Goal: Get advice/opinions

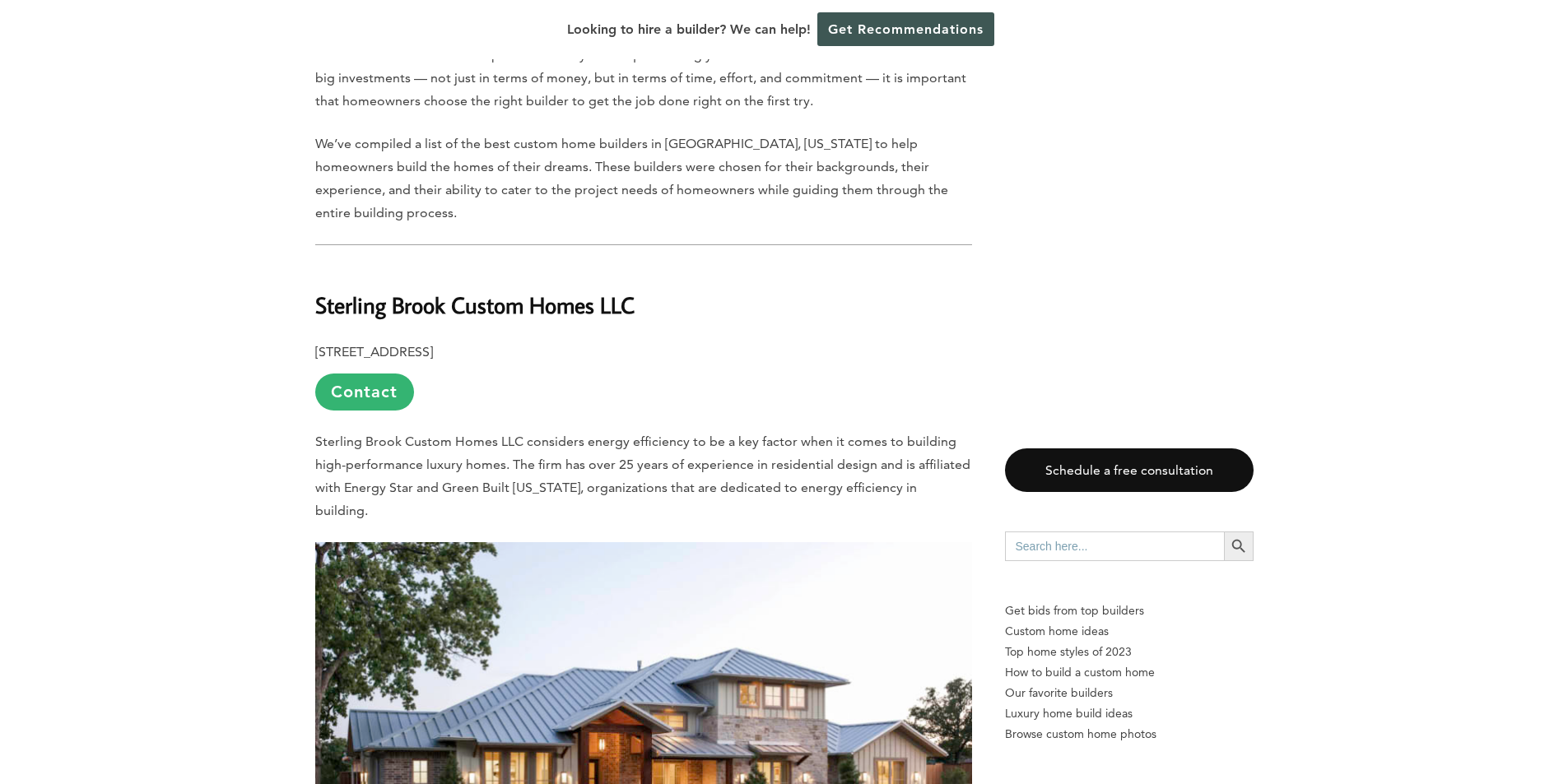
scroll to position [998, 0]
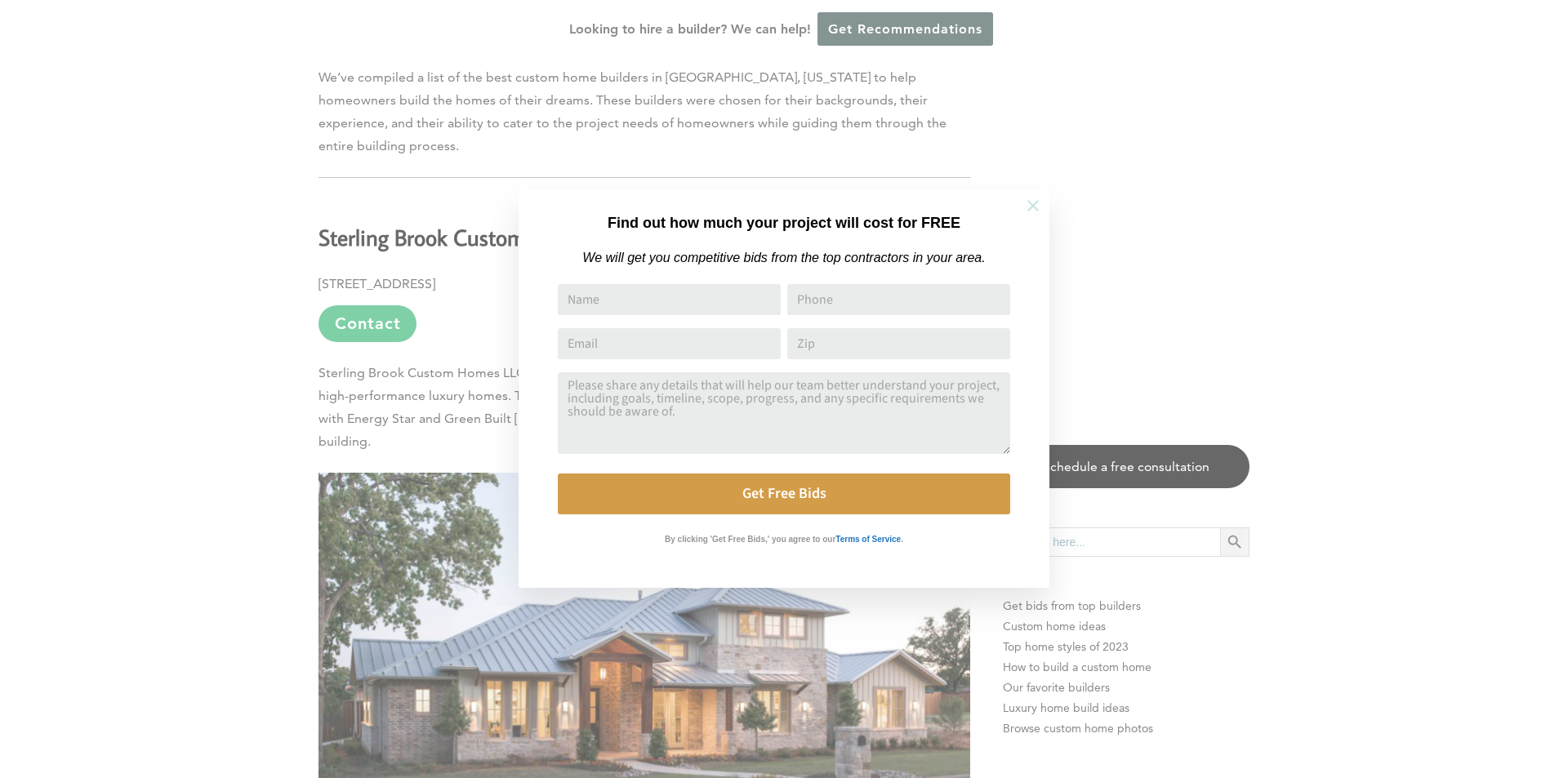
click at [1030, 206] on icon at bounding box center [1032, 206] width 18 height 18
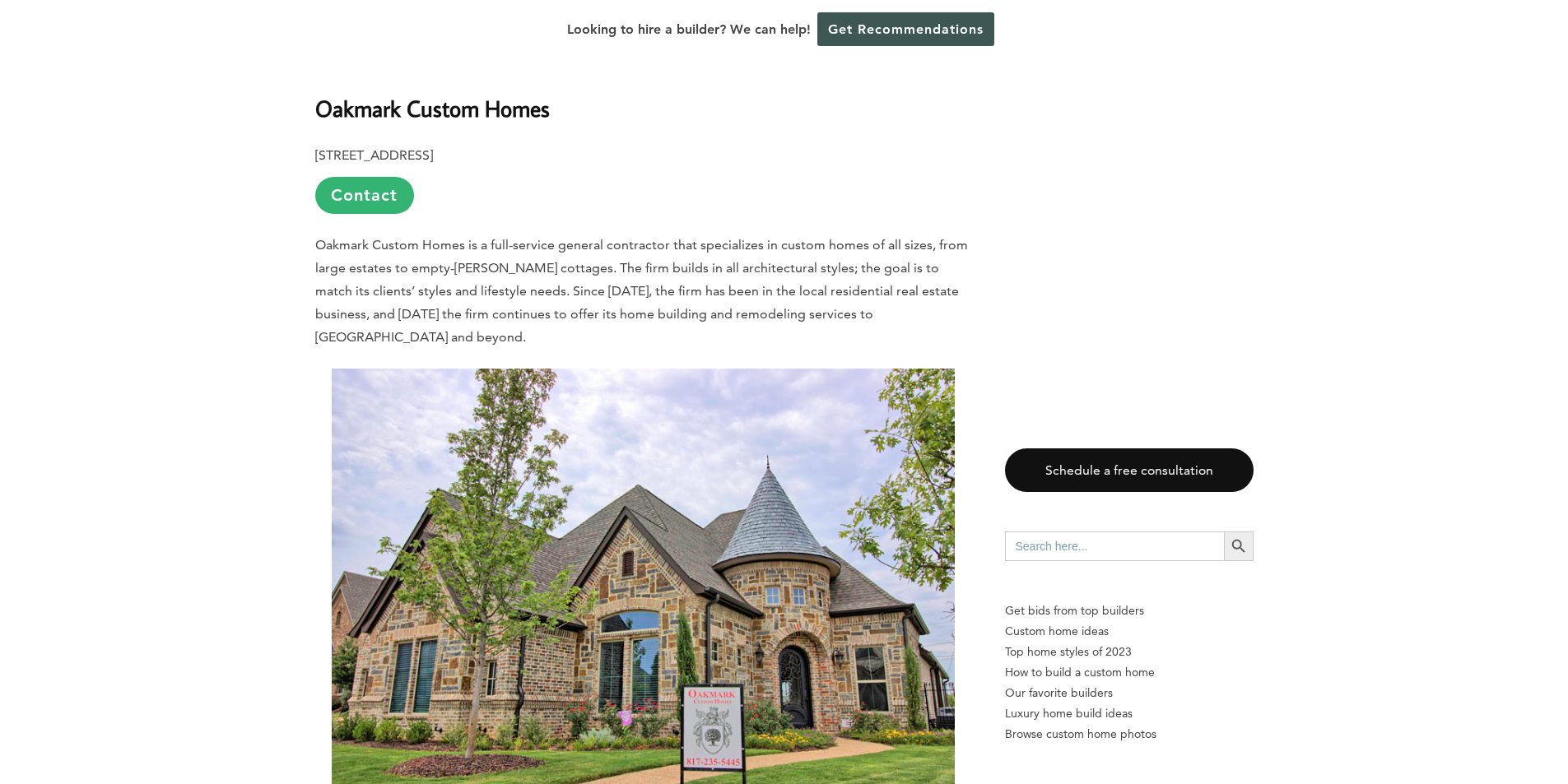
scroll to position [5770, 0]
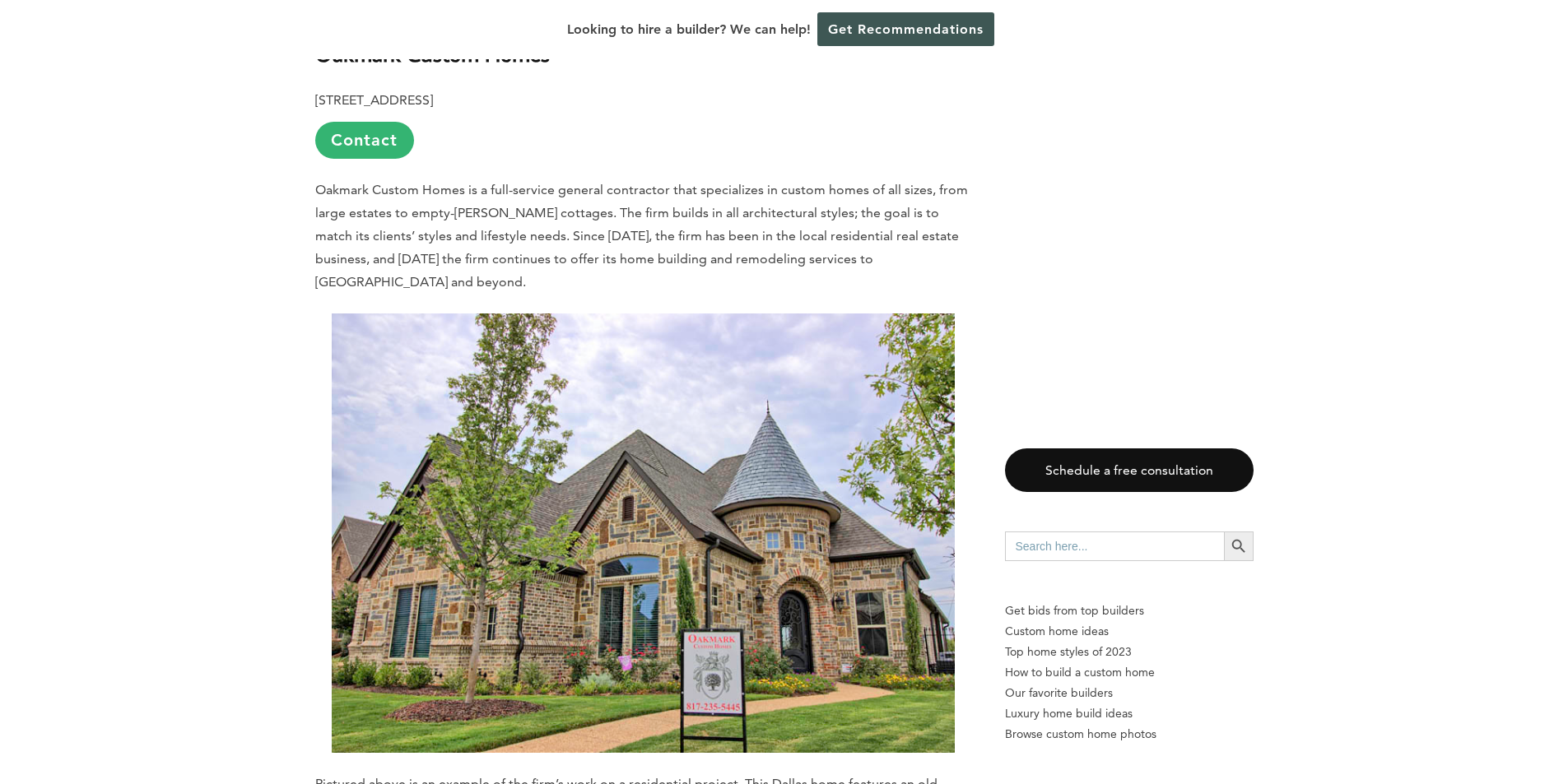
click at [713, 411] on img at bounding box center [643, 534] width 623 height 440
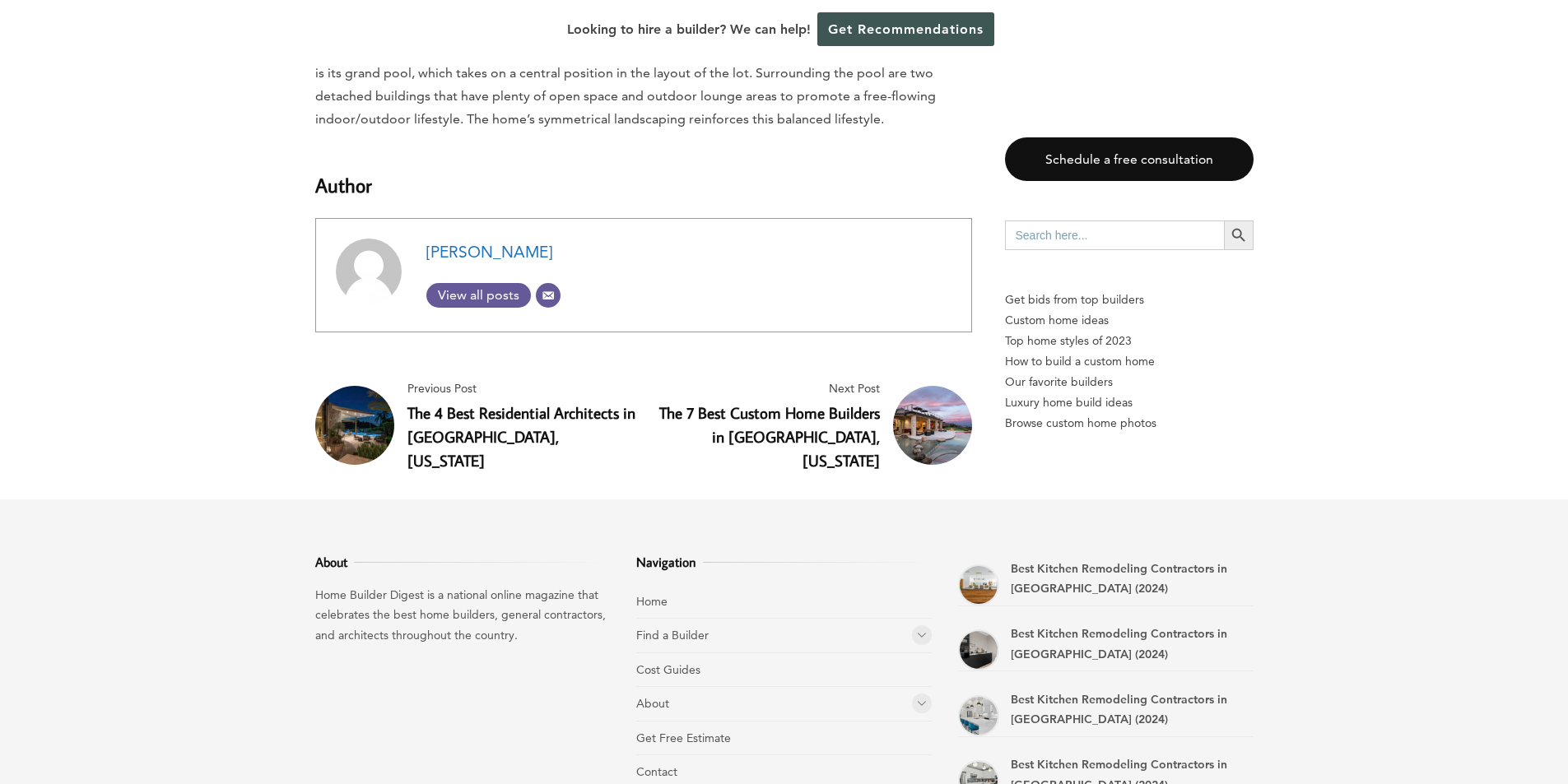
scroll to position [8301, 0]
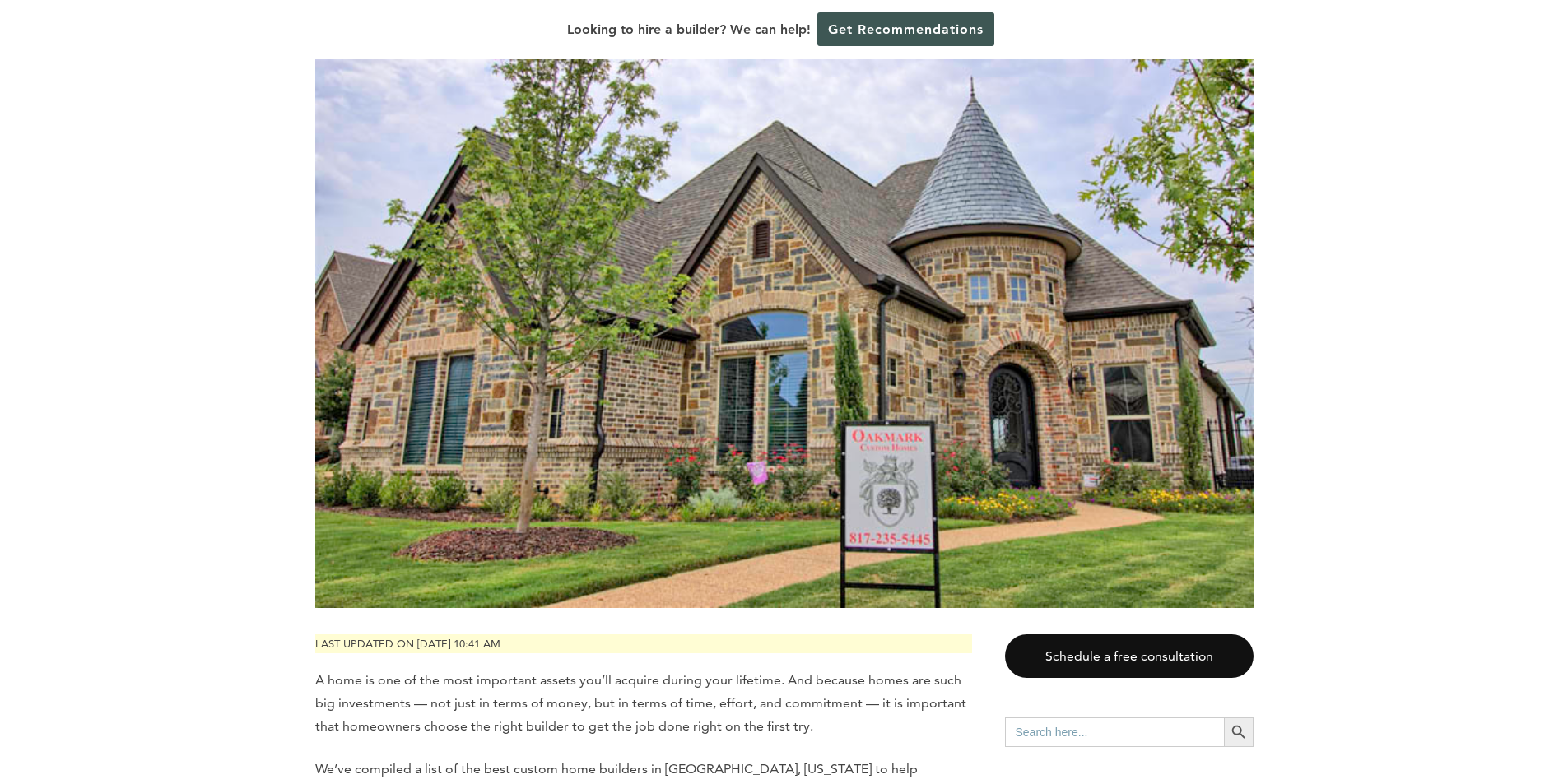
scroll to position [351, 0]
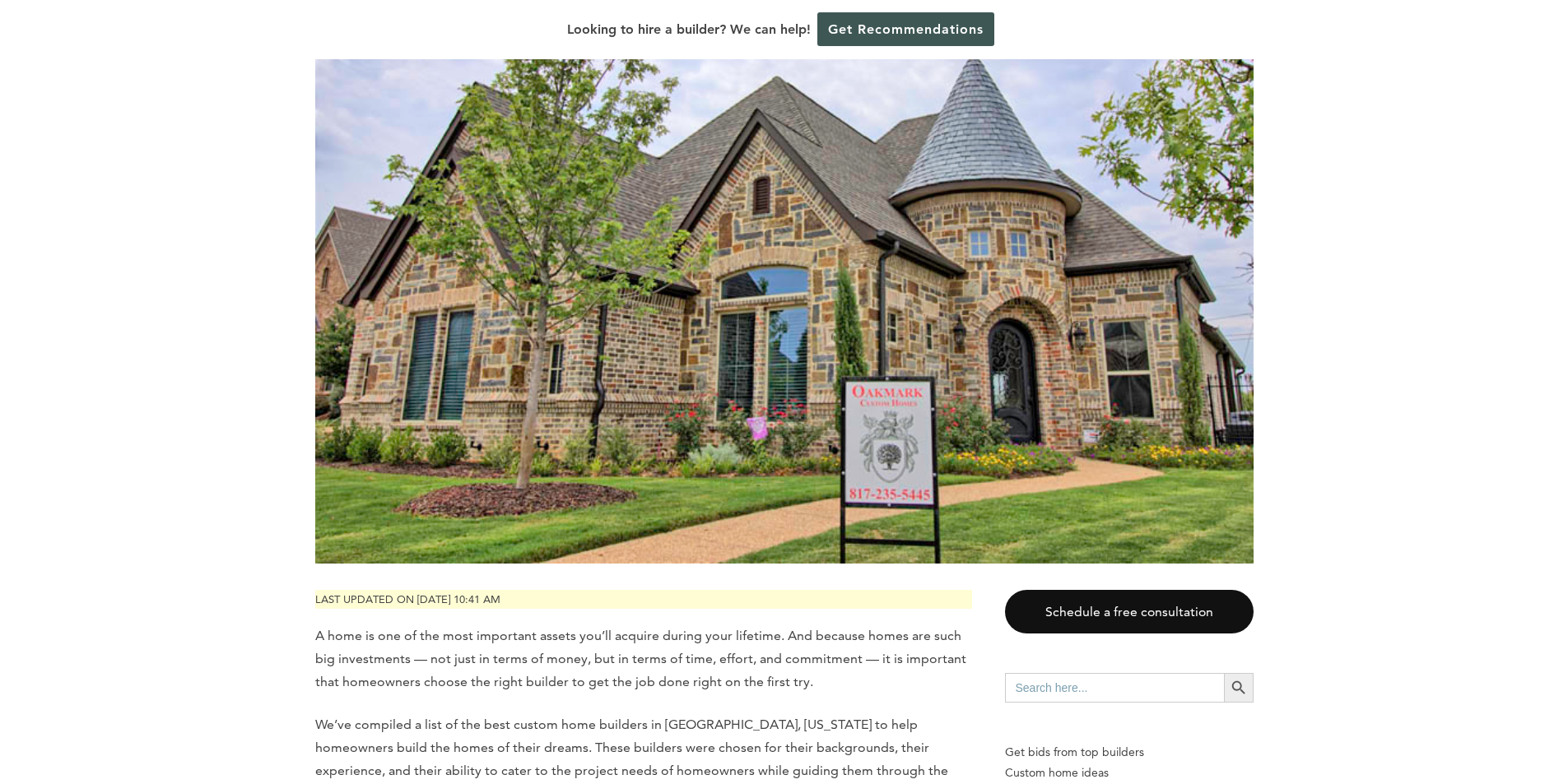
click at [1115, 673] on input "Search for:" at bounding box center [1114, 688] width 219 height 30
click at [1002, 391] on img at bounding box center [784, 232] width 938 height 662
click at [1185, 590] on link "Schedule a free consultation" at bounding box center [1129, 611] width 249 height 43
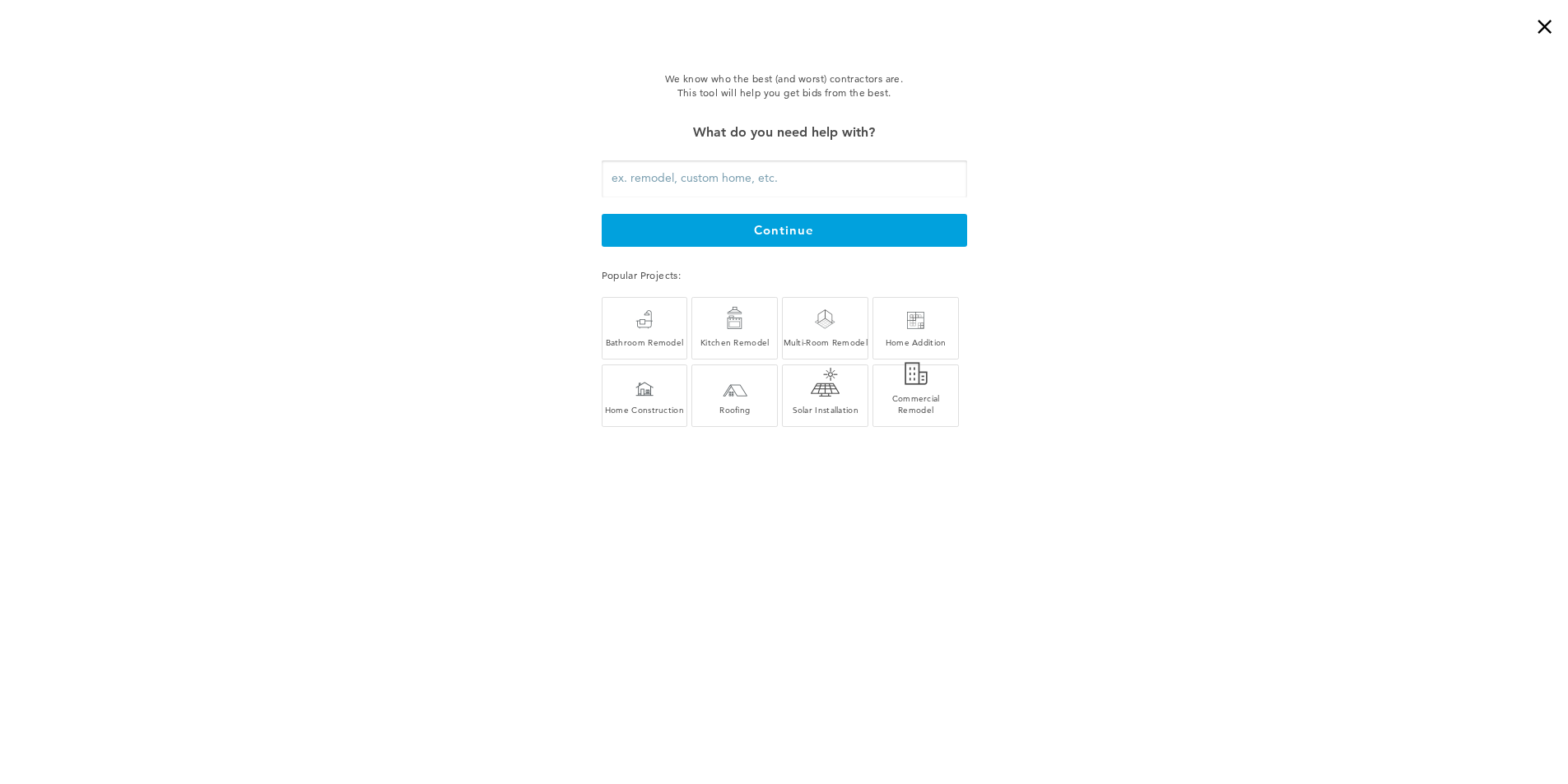
click at [1546, 22] on div "×" at bounding box center [1550, 16] width 33 height 33
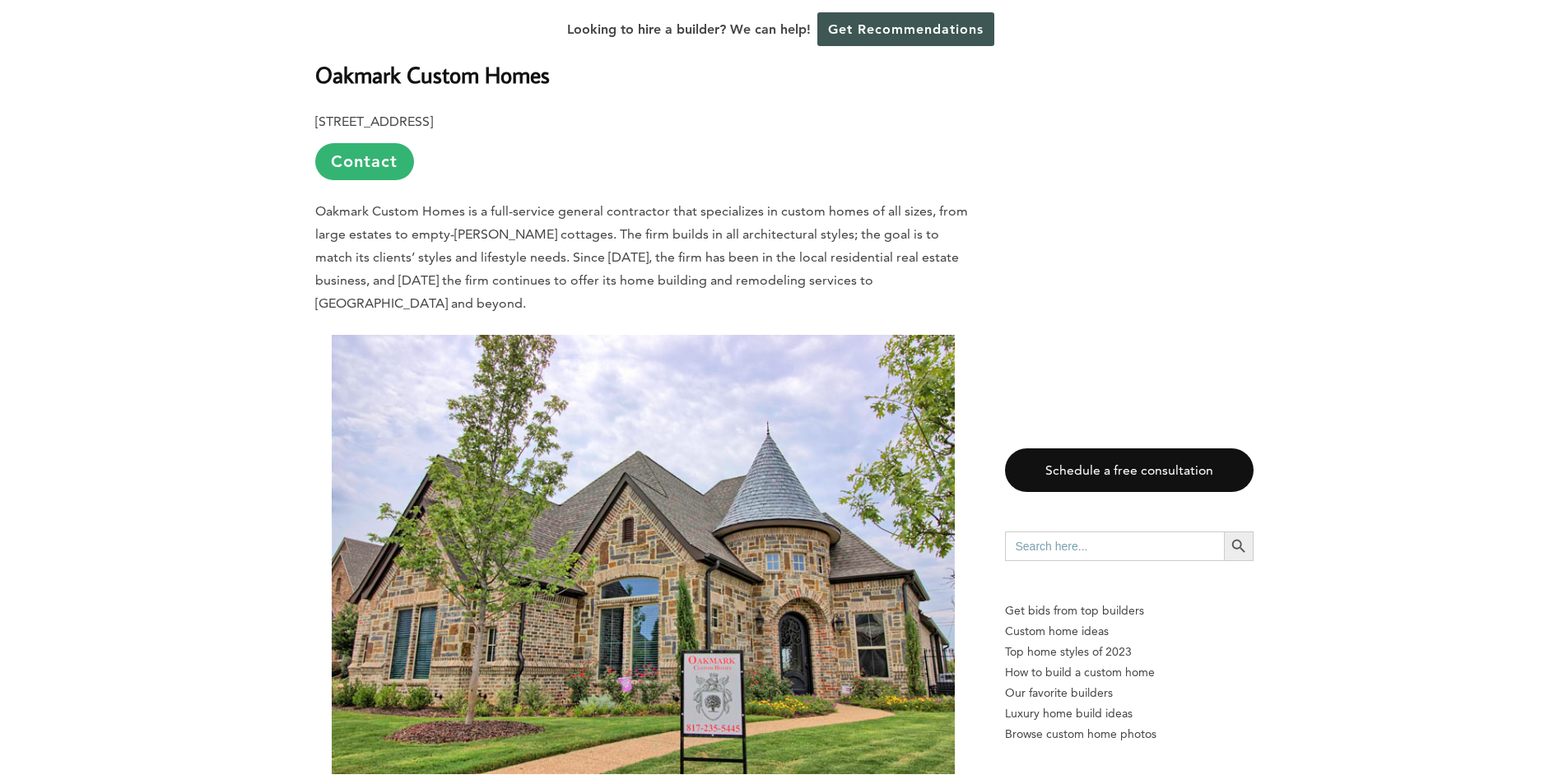
scroll to position [5814, 0]
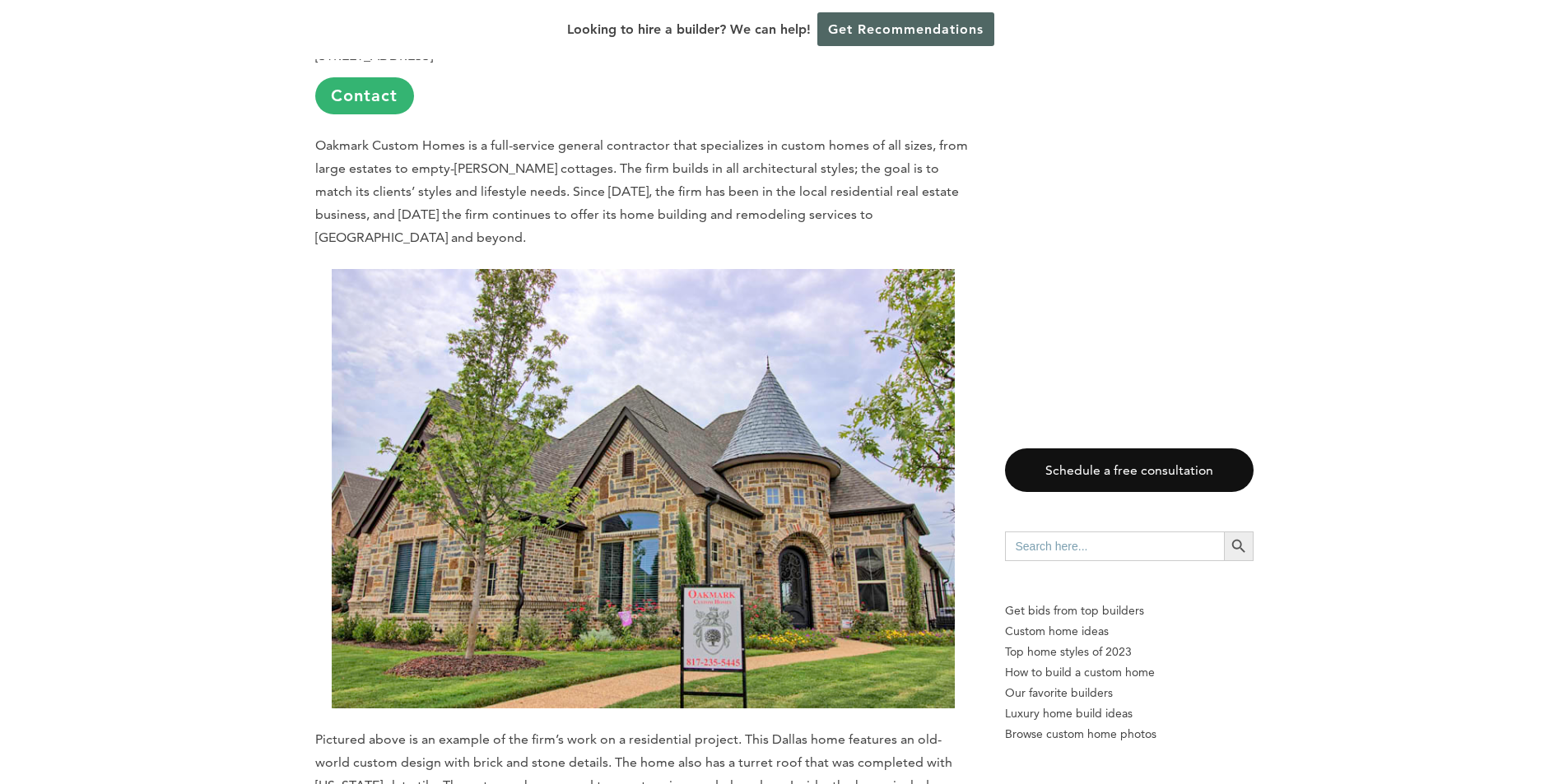
click at [932, 31] on link "Get Recommendations" at bounding box center [906, 29] width 177 height 34
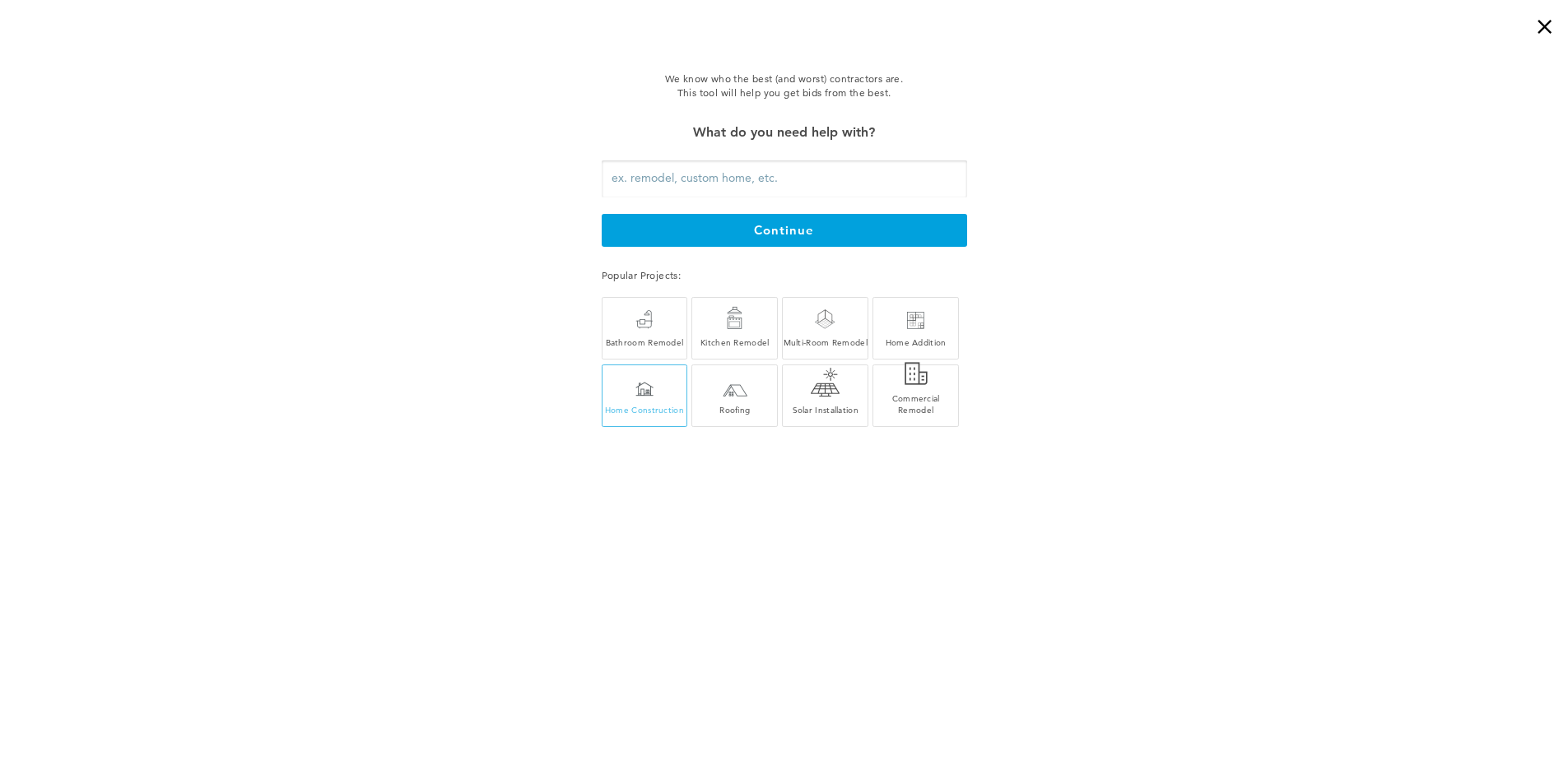
click at [637, 400] on div "Home Construction" at bounding box center [645, 399] width 85 height 31
type input "Home Construction"
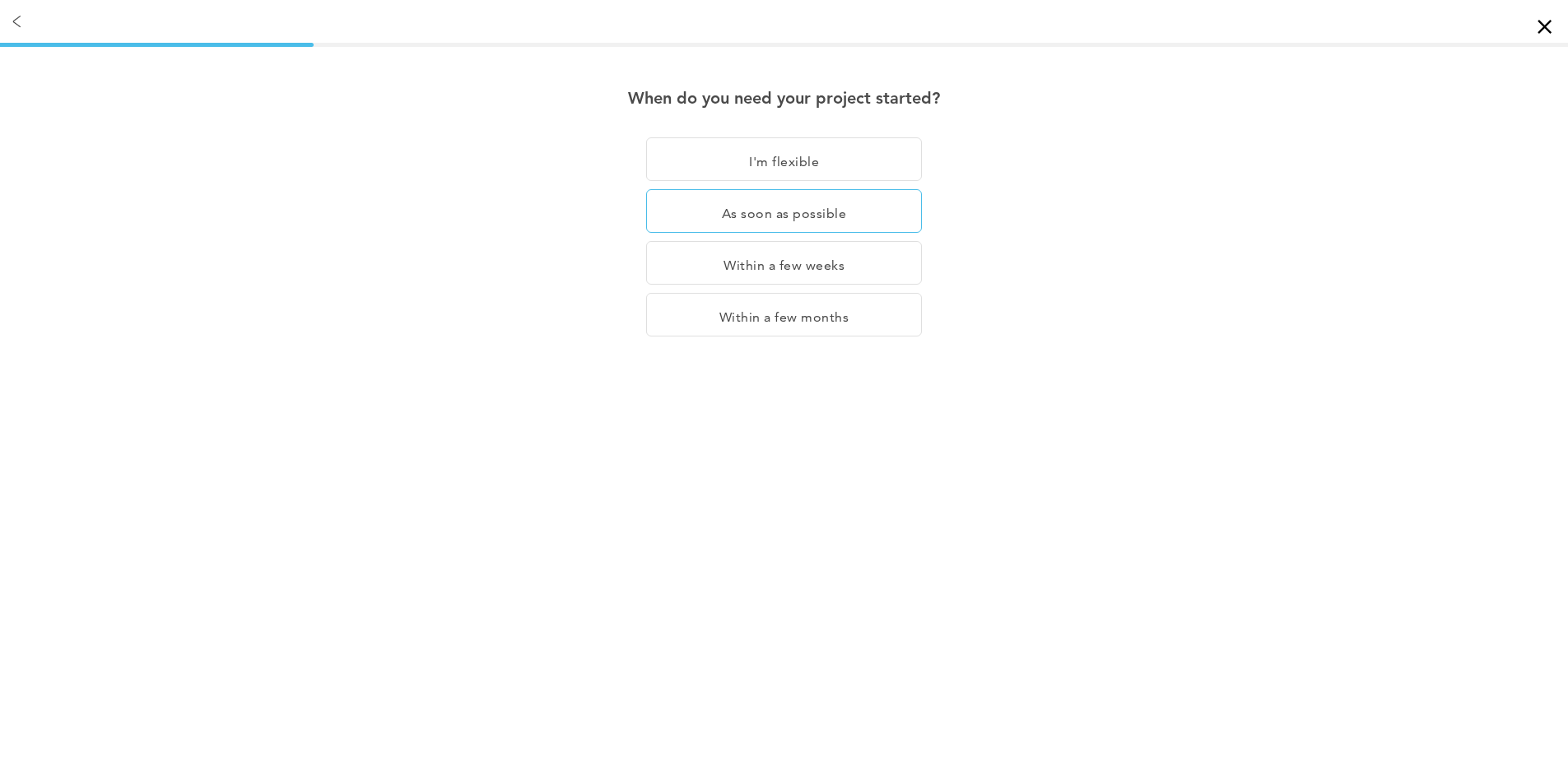
click at [844, 211] on div "As soon as possible" at bounding box center [784, 211] width 276 height 43
